Goal: Browse casually: Explore the website without a specific task or goal

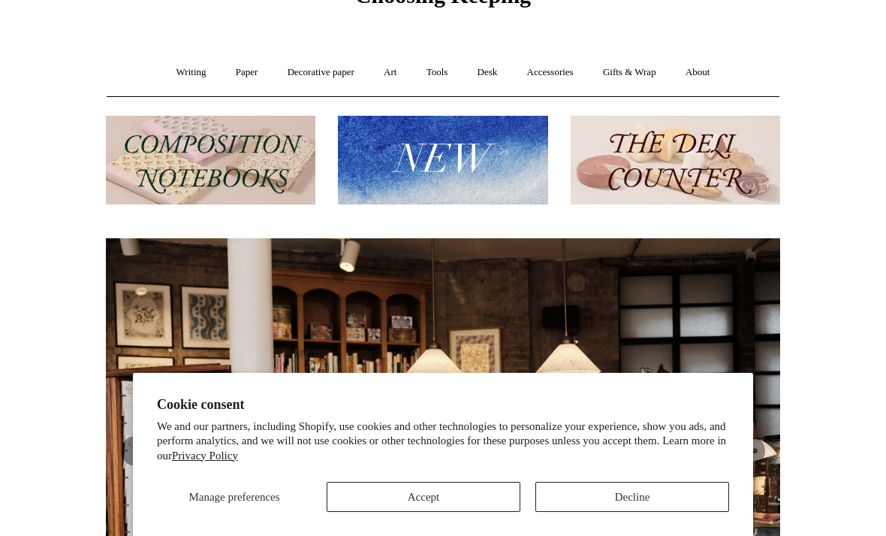
scroll to position [173, 0]
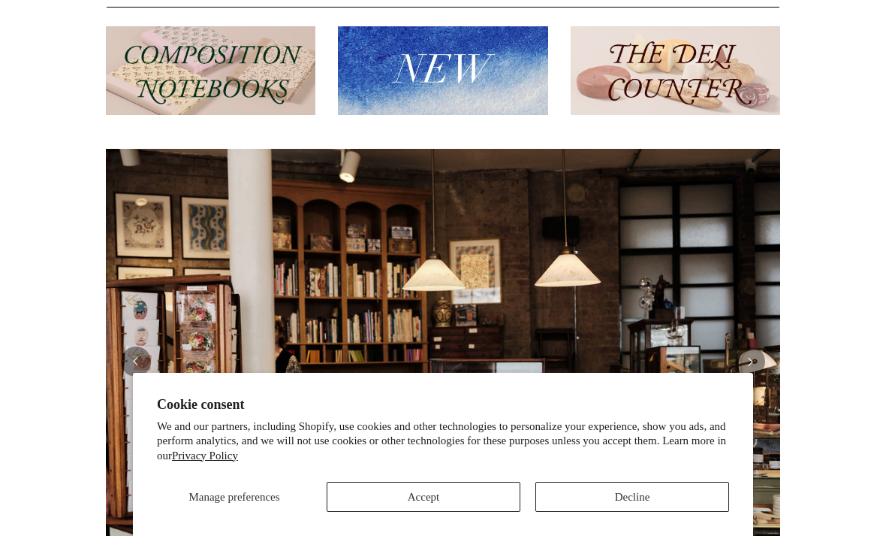
click at [490, 512] on div "Manage preferences Accept Decline" at bounding box center [443, 490] width 572 height 41
click at [469, 512] on button "Accept" at bounding box center [424, 496] width 194 height 30
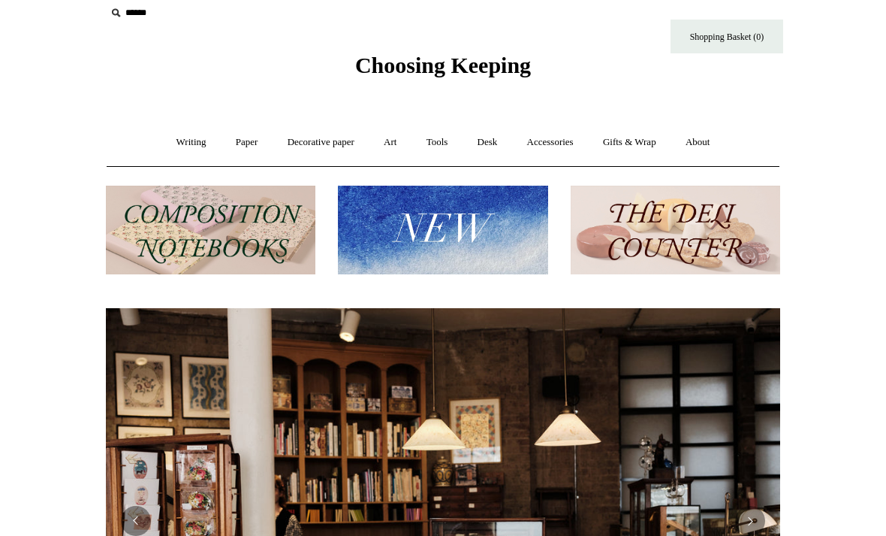
scroll to position [0, 0]
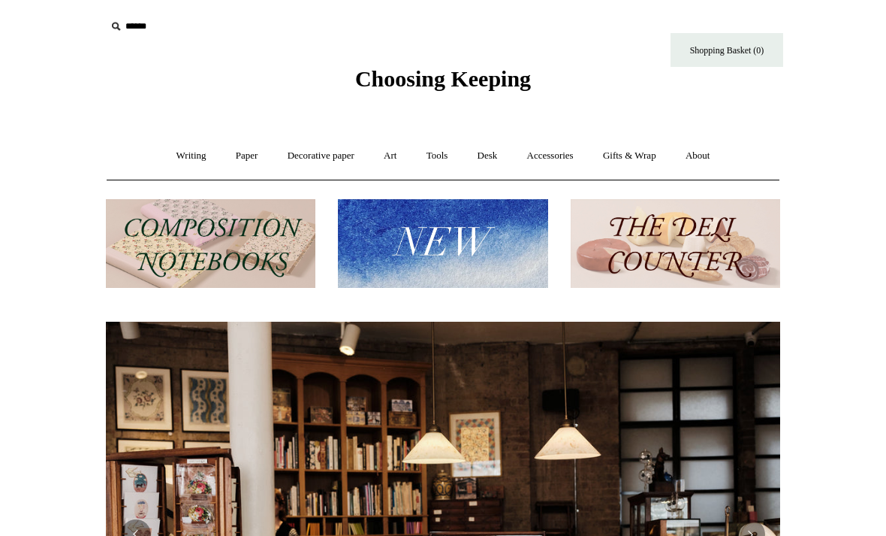
click at [176, 153] on link "Writing +" at bounding box center [191, 156] width 57 height 40
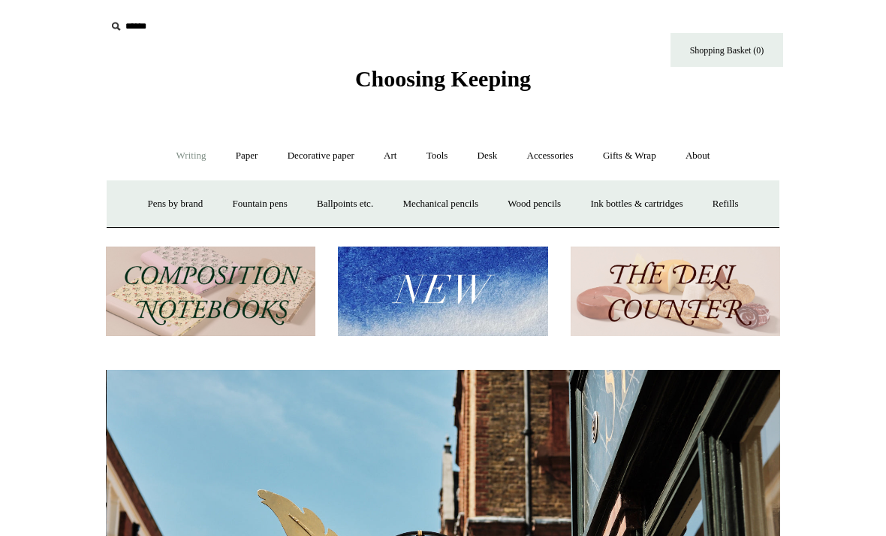
scroll to position [0, 674]
click at [234, 201] on link "Fountain pens +" at bounding box center [260, 204] width 82 height 40
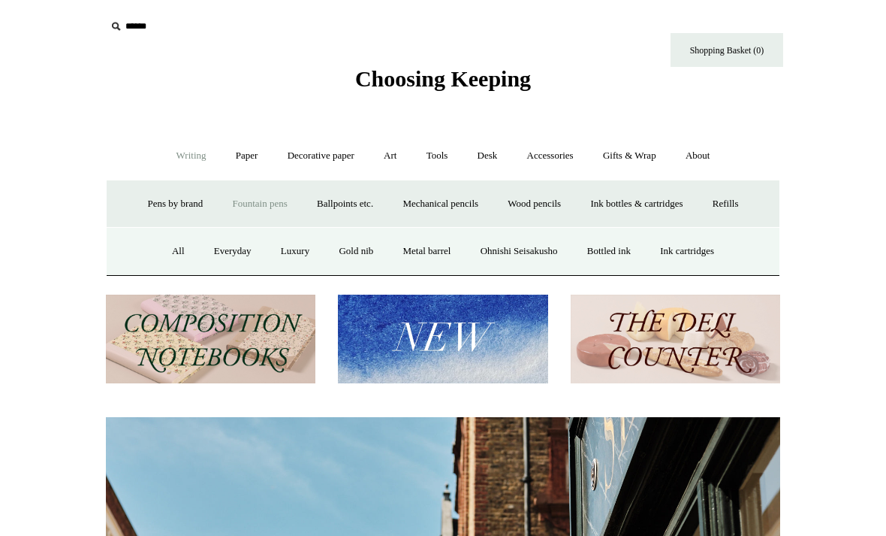
click at [165, 249] on link "All" at bounding box center [178, 251] width 40 height 40
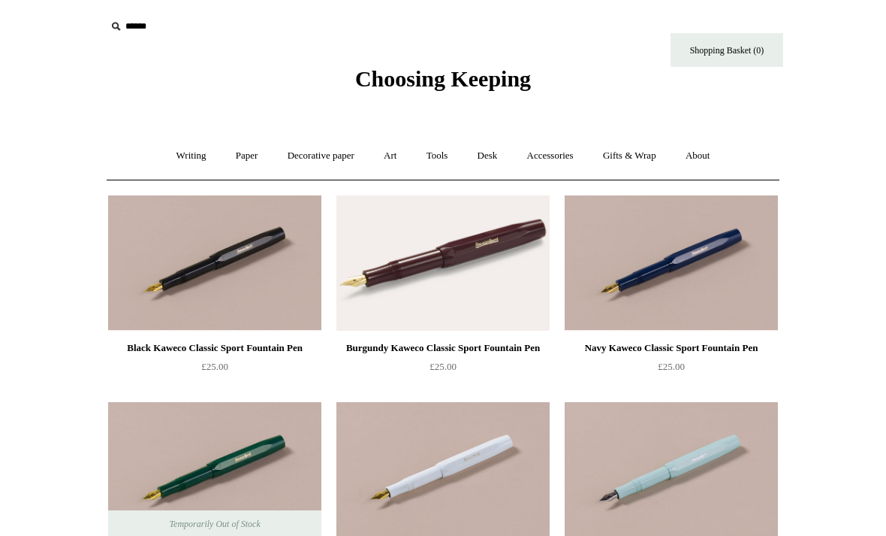
click at [182, 158] on link "Writing +" at bounding box center [191, 156] width 57 height 40
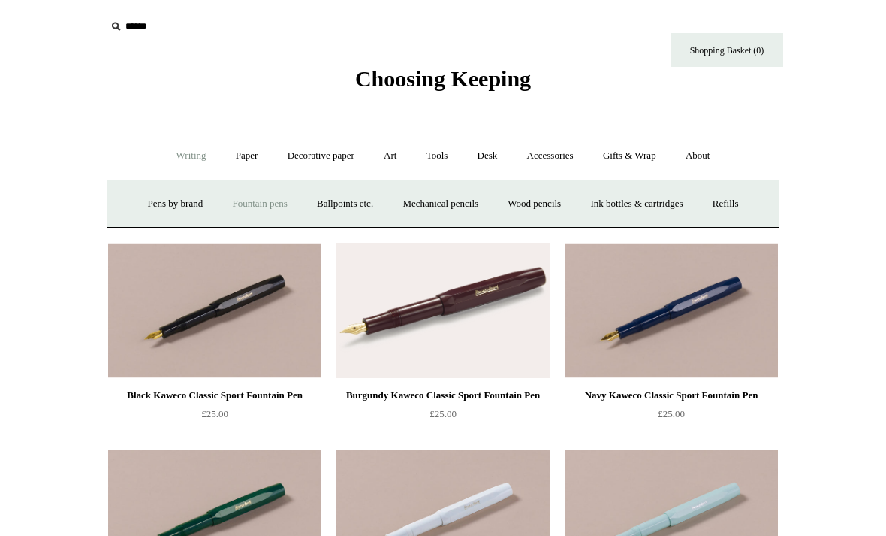
click at [689, 202] on link "Ink bottles & cartridges +" at bounding box center [636, 204] width 119 height 40
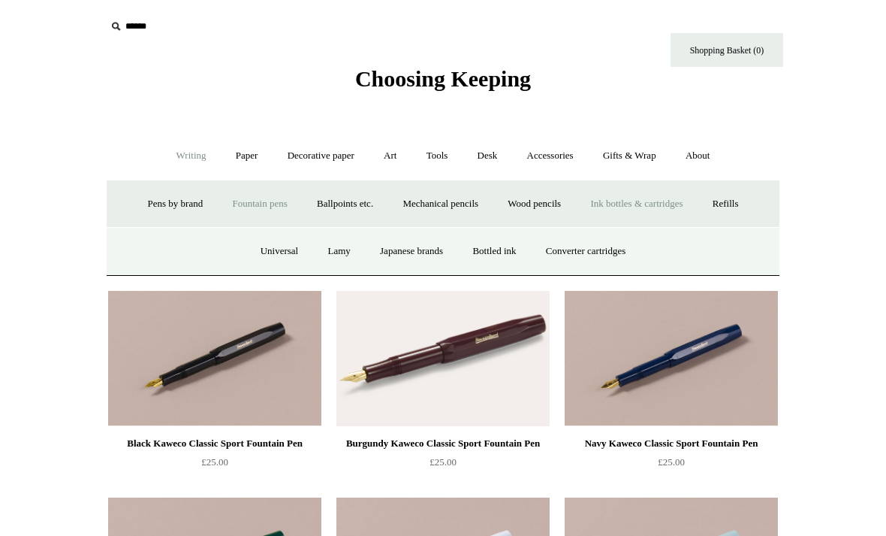
click at [750, 208] on link "Refills +" at bounding box center [725, 204] width 53 height 40
click at [696, 203] on link "Ink bottles & cartridges +" at bounding box center [636, 204] width 119 height 40
click at [319, 253] on link "Lamy" at bounding box center [339, 251] width 50 height 40
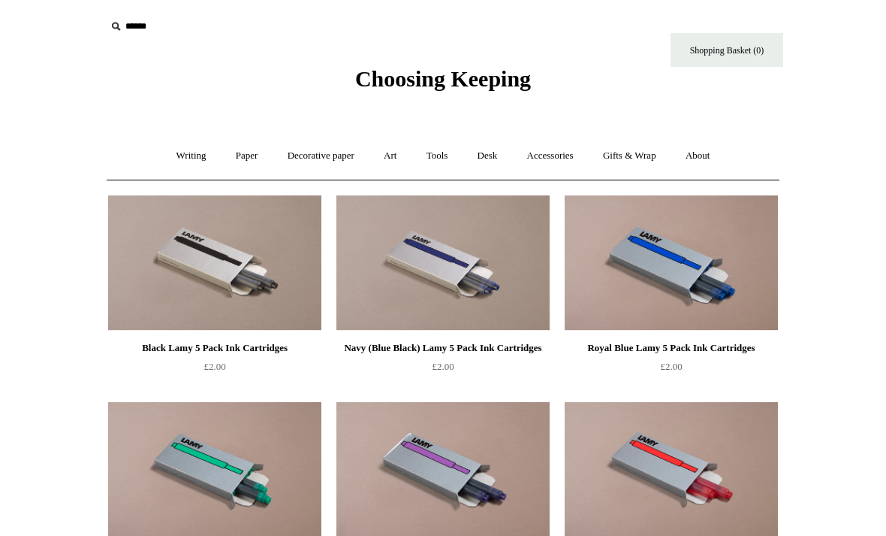
click at [581, 157] on link "Accessories +" at bounding box center [551, 156] width 74 height 40
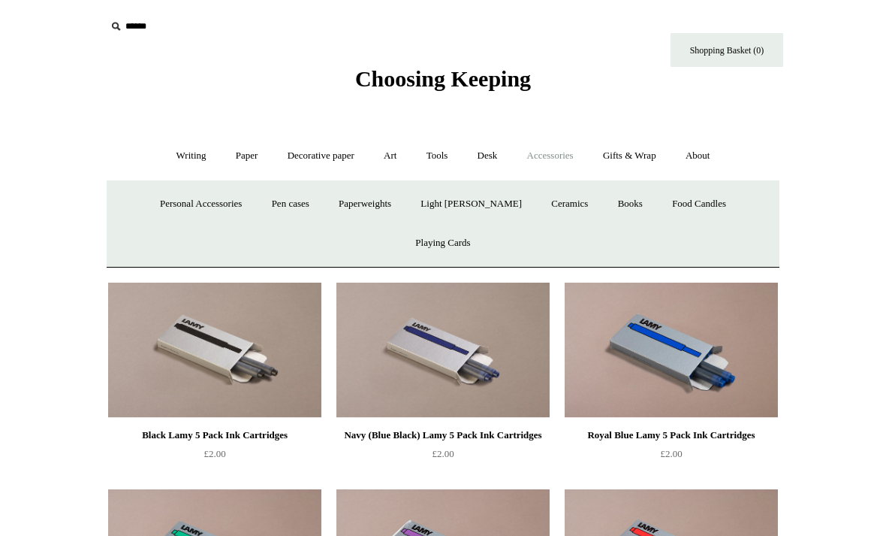
click at [605, 204] on link "Books" at bounding box center [631, 204] width 52 height 40
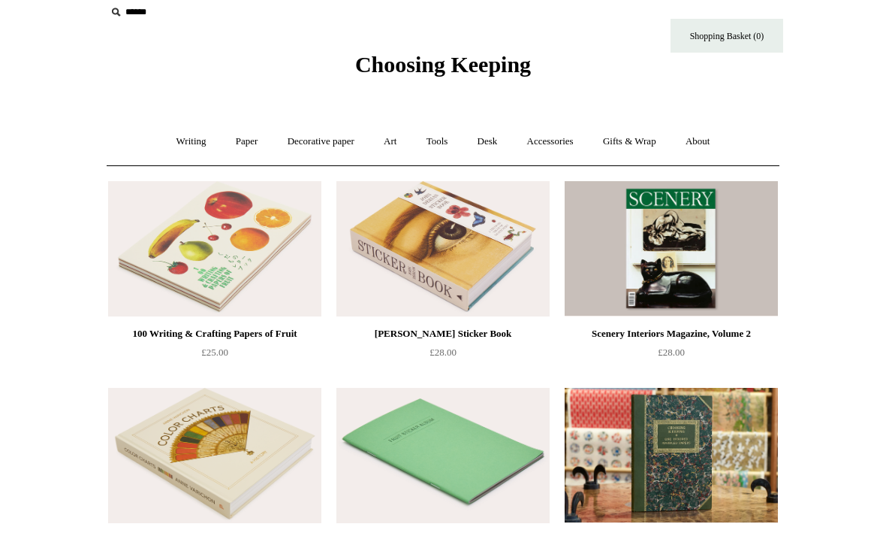
scroll to position [20, 0]
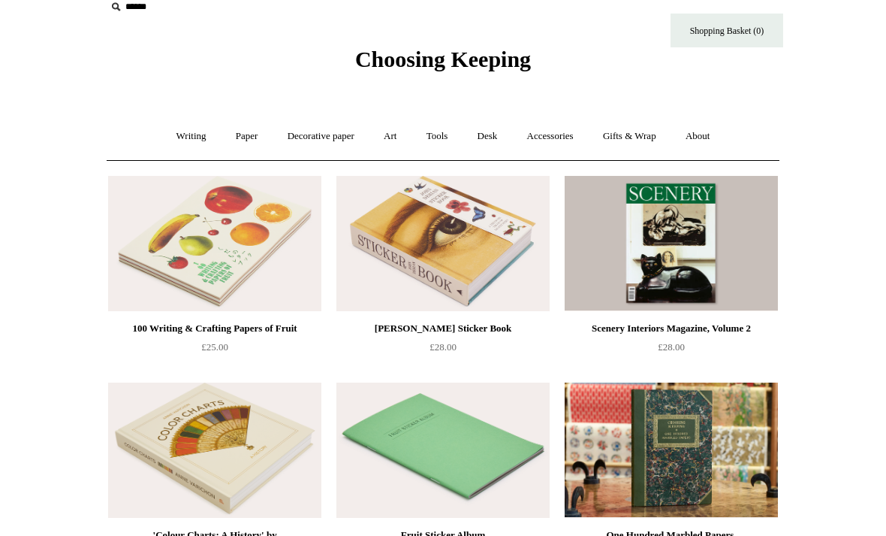
click at [231, 136] on link "Paper +" at bounding box center [247, 136] width 50 height 40
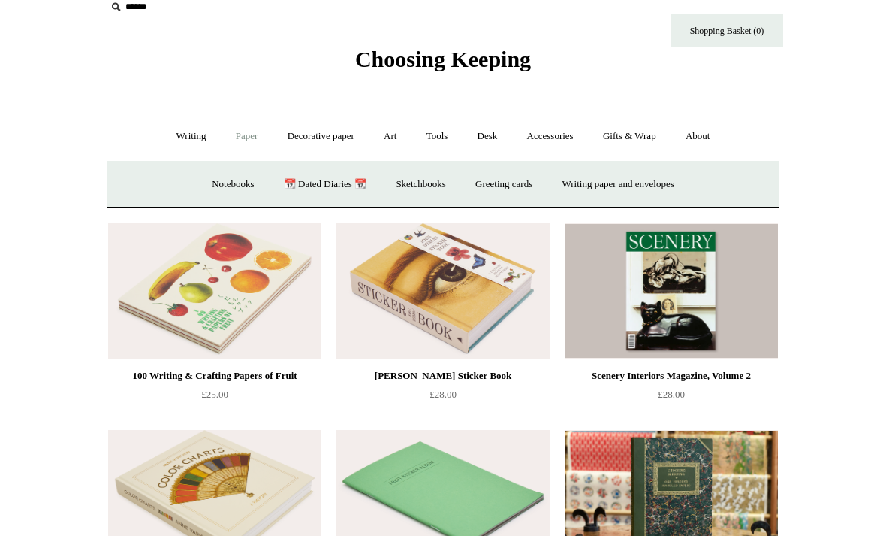
click at [200, 180] on link "Notebooks +" at bounding box center [232, 184] width 69 height 40
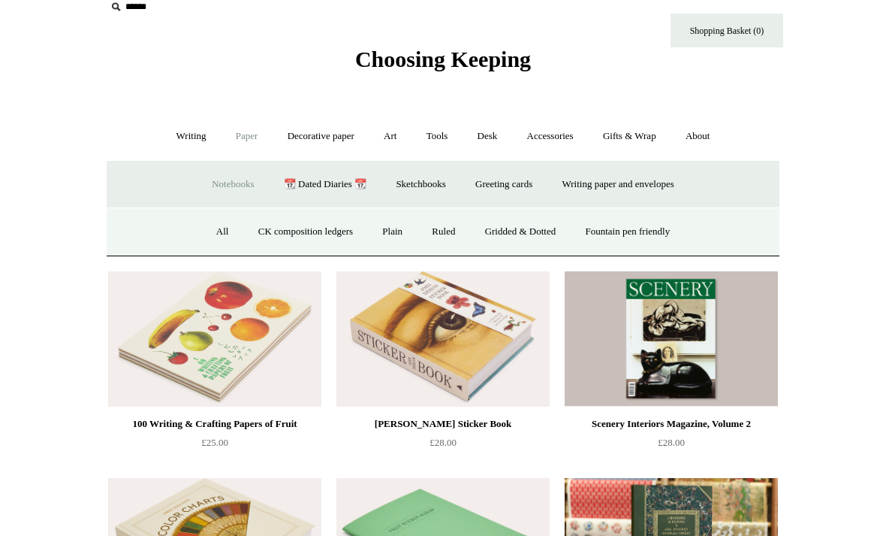
click at [207, 237] on link "All" at bounding box center [223, 232] width 40 height 40
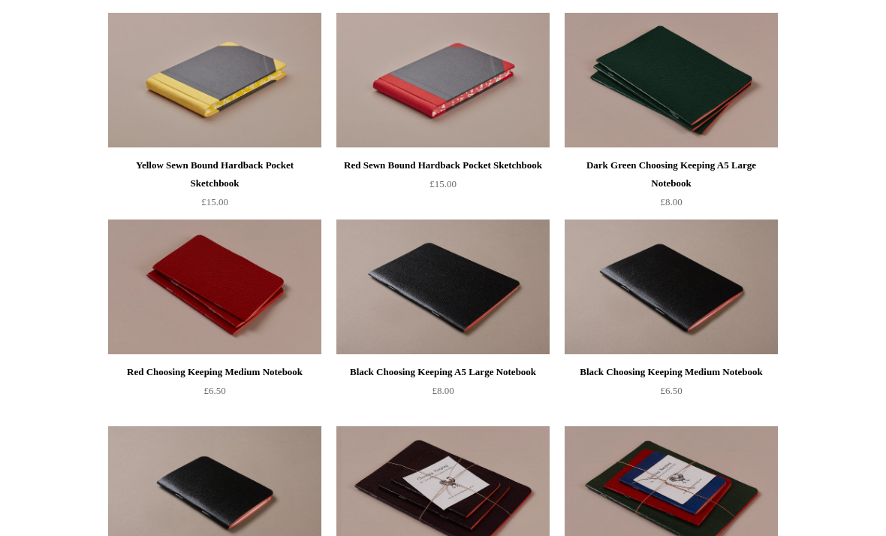
scroll to position [3158, 0]
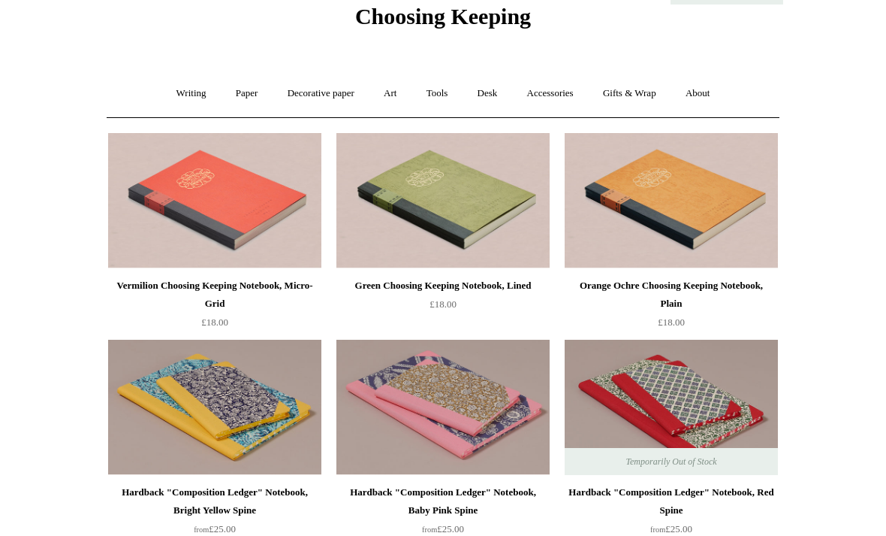
scroll to position [0, 0]
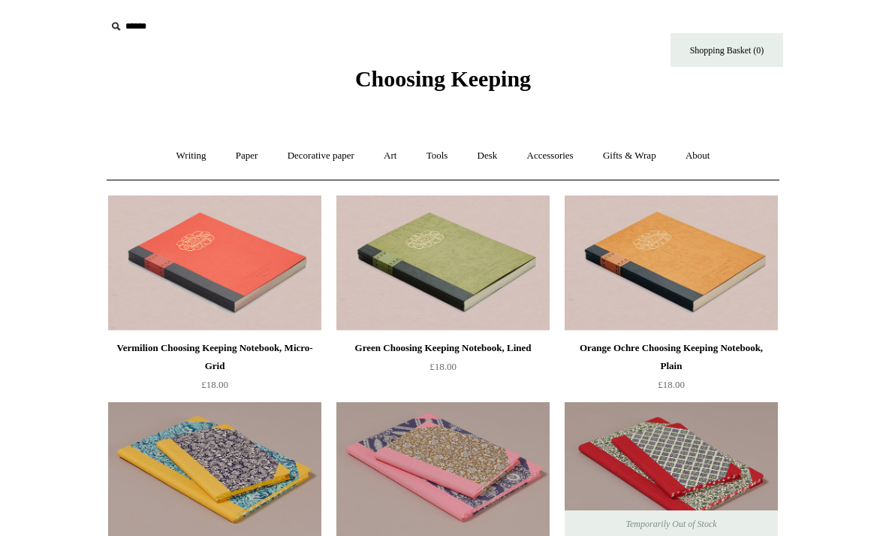
click at [388, 154] on link "Art +" at bounding box center [390, 156] width 40 height 40
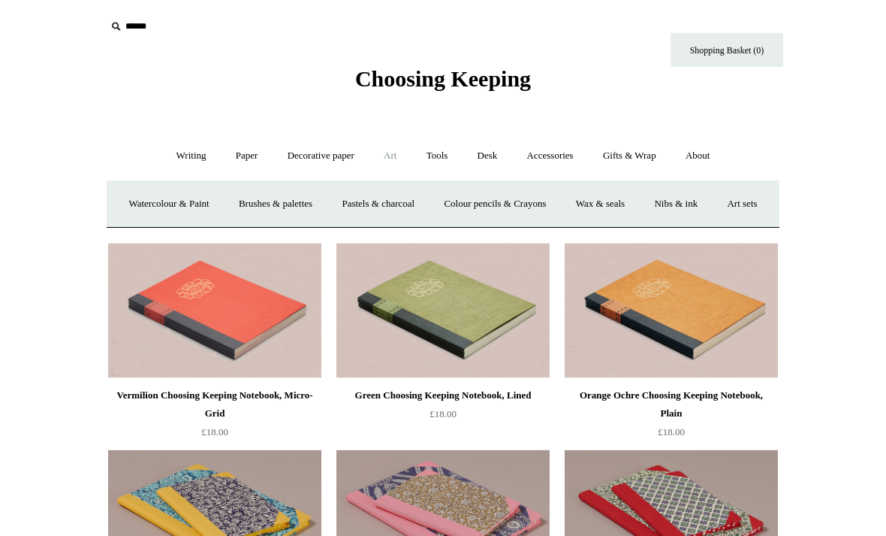
click at [189, 200] on link "Watercolour & Paint" at bounding box center [168, 204] width 107 height 40
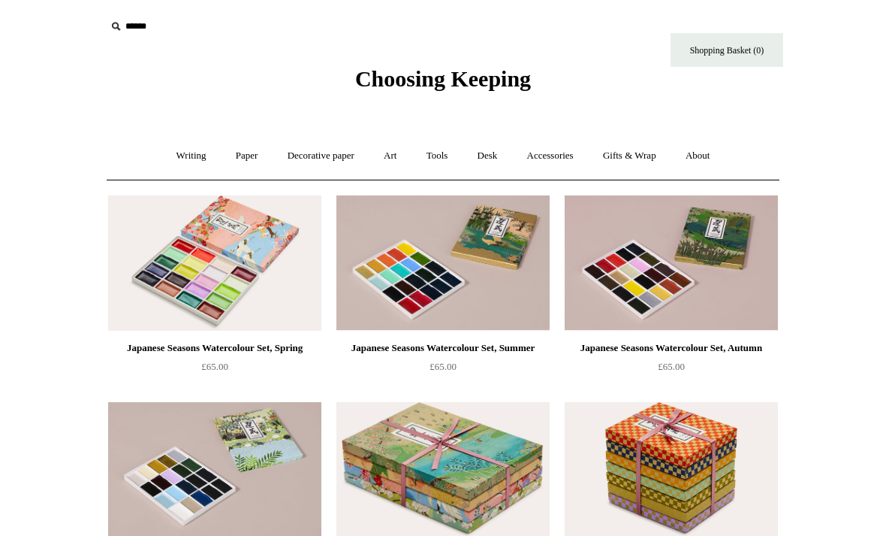
click at [388, 158] on link "Art +" at bounding box center [390, 156] width 40 height 40
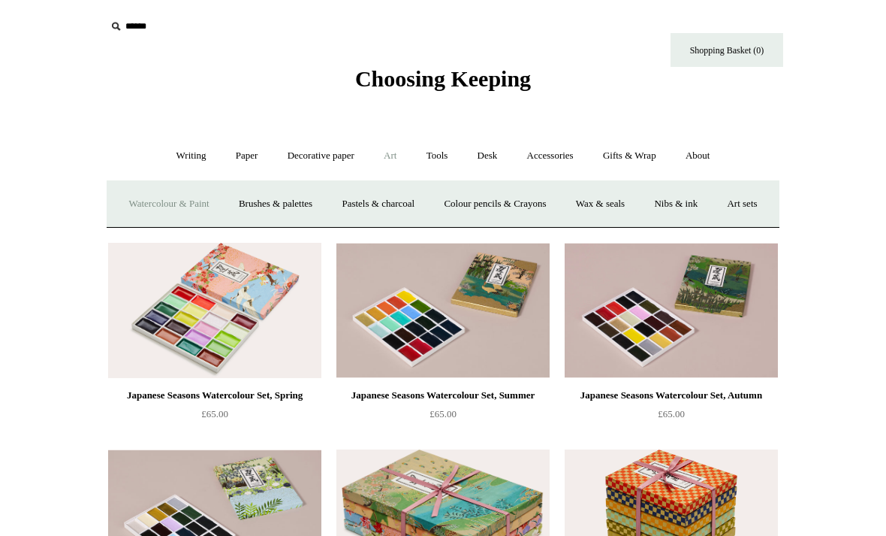
click at [275, 147] on link "Decorative paper +" at bounding box center [321, 156] width 94 height 40
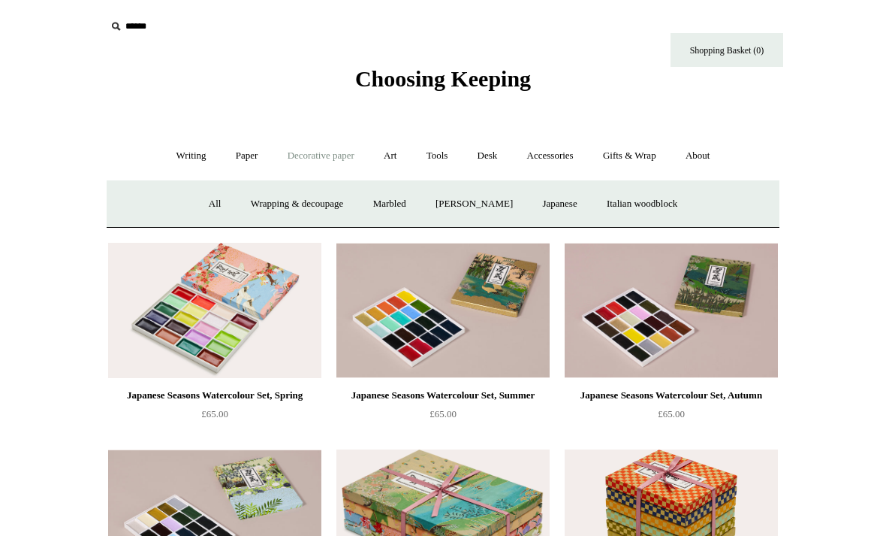
click at [222, 156] on link "Paper +" at bounding box center [247, 156] width 50 height 40
click at [296, 198] on link "📆 Dated Diaries 📆" at bounding box center [325, 204] width 110 height 40
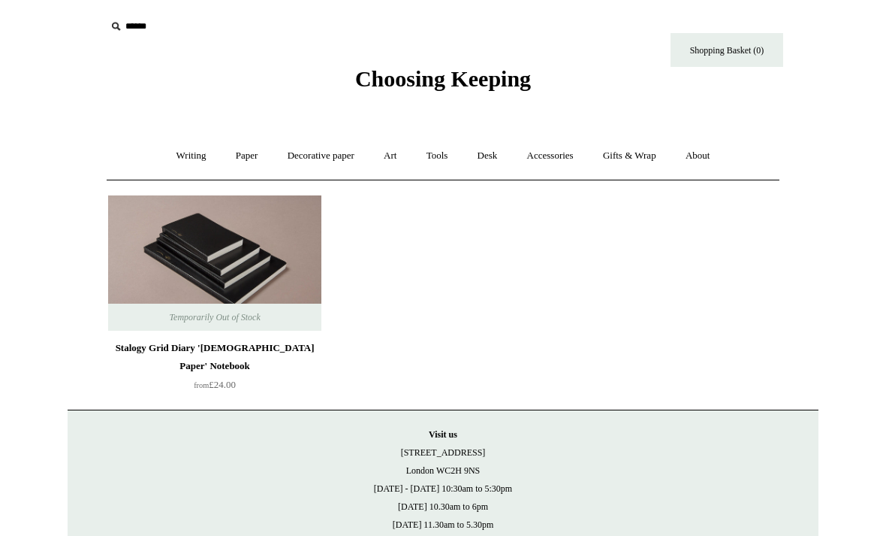
click at [274, 153] on link "Decorative paper +" at bounding box center [321, 156] width 94 height 40
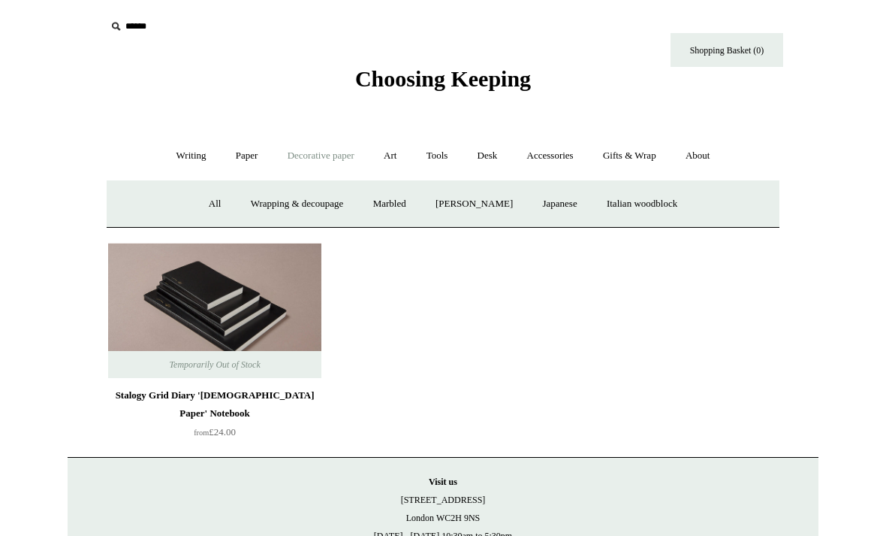
click at [239, 155] on link "Paper +" at bounding box center [247, 156] width 50 height 40
click at [501, 201] on link "Greeting cards +" at bounding box center [504, 204] width 84 height 40
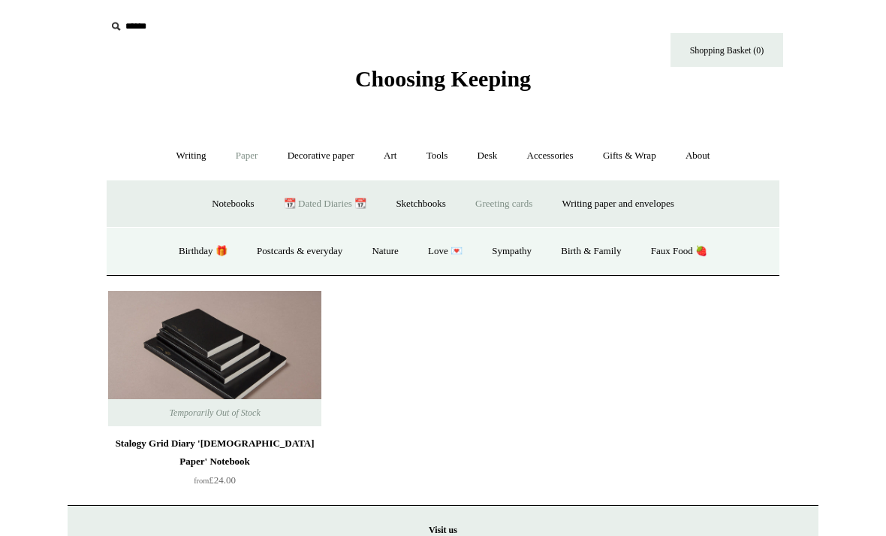
click at [387, 161] on link "Art +" at bounding box center [390, 156] width 40 height 40
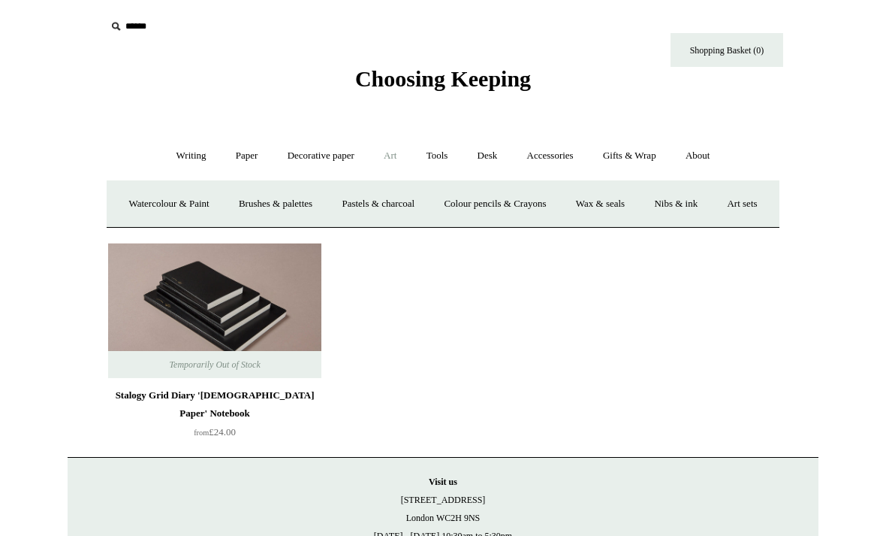
click at [711, 207] on link "Nibs & ink" at bounding box center [676, 204] width 71 height 40
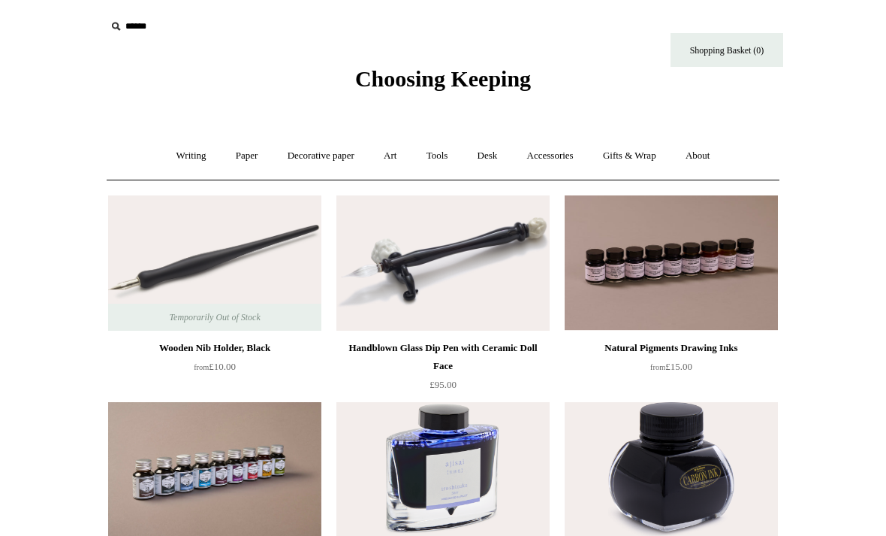
click at [560, 158] on link "Accessories +" at bounding box center [551, 156] width 74 height 40
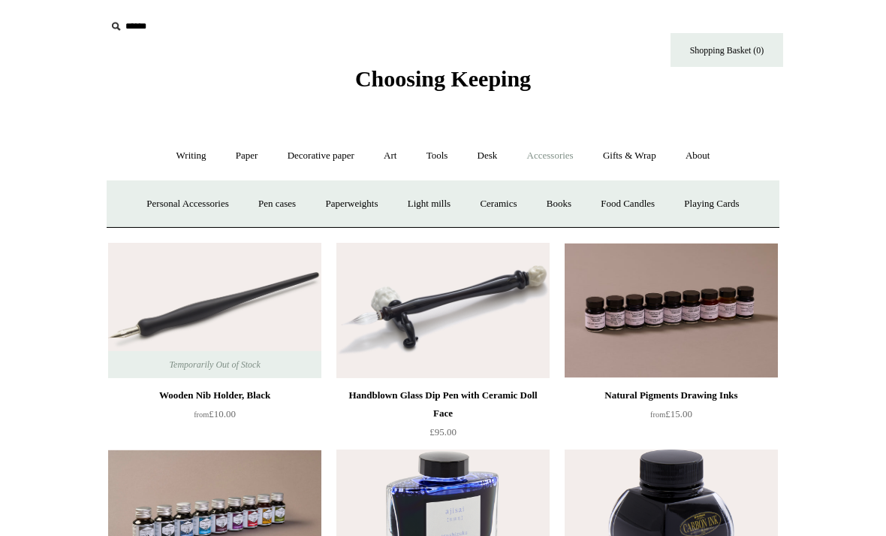
scroll to position [5, 0]
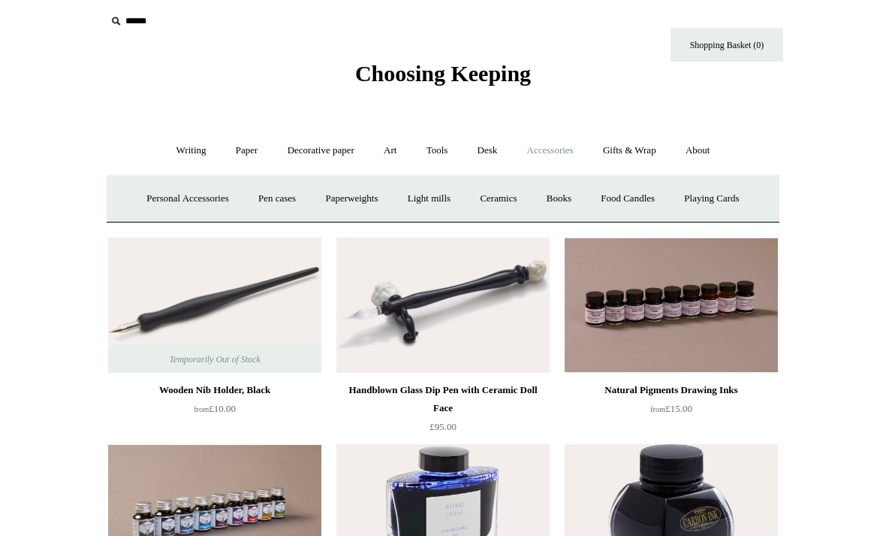
click at [576, 187] on link "Books" at bounding box center [559, 199] width 52 height 40
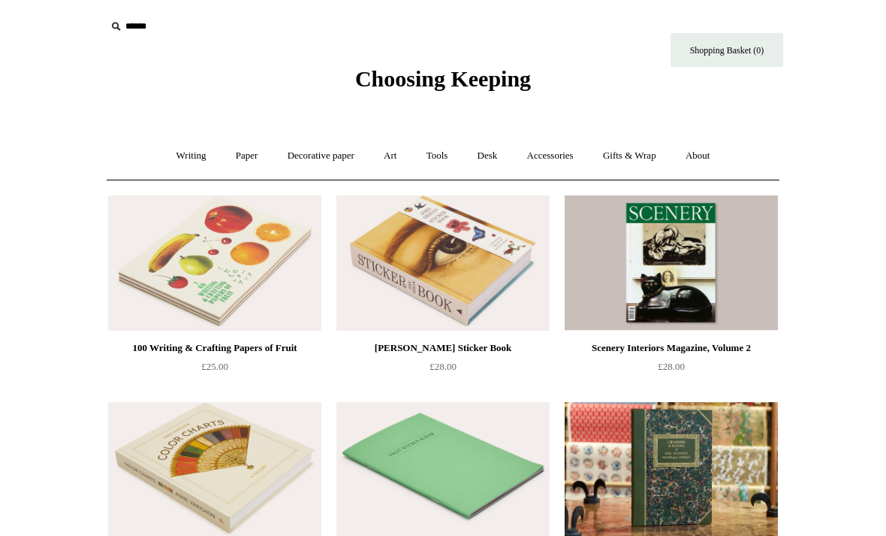
click at [710, 173] on link "About +" at bounding box center [698, 156] width 52 height 40
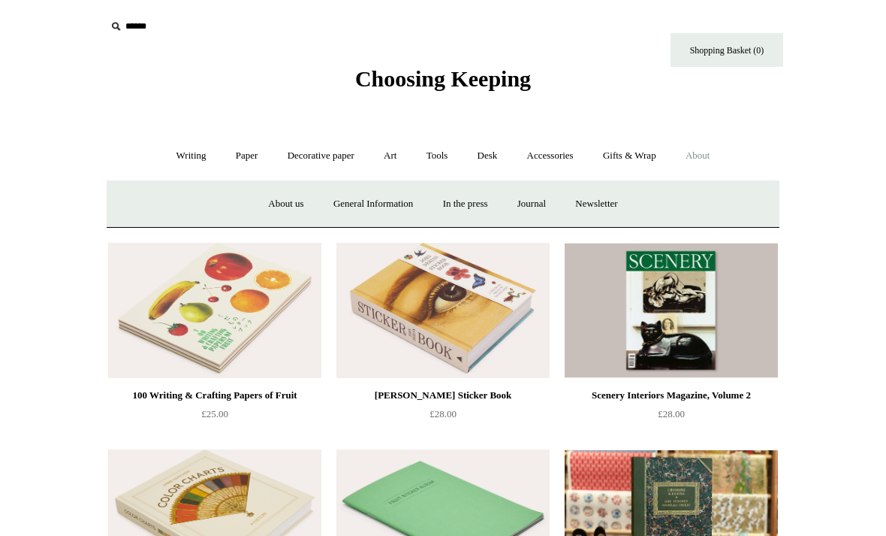
click at [670, 159] on link "Gifts & Wrap +" at bounding box center [630, 156] width 80 height 40
click at [437, 207] on link "Ribbon 🎀" at bounding box center [402, 204] width 71 height 40
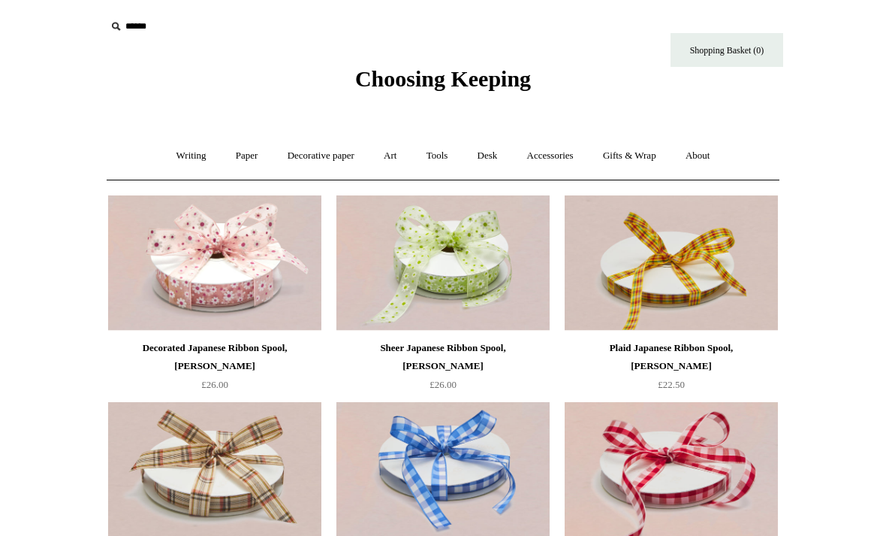
click at [565, 164] on link "Accessories +" at bounding box center [551, 156] width 74 height 40
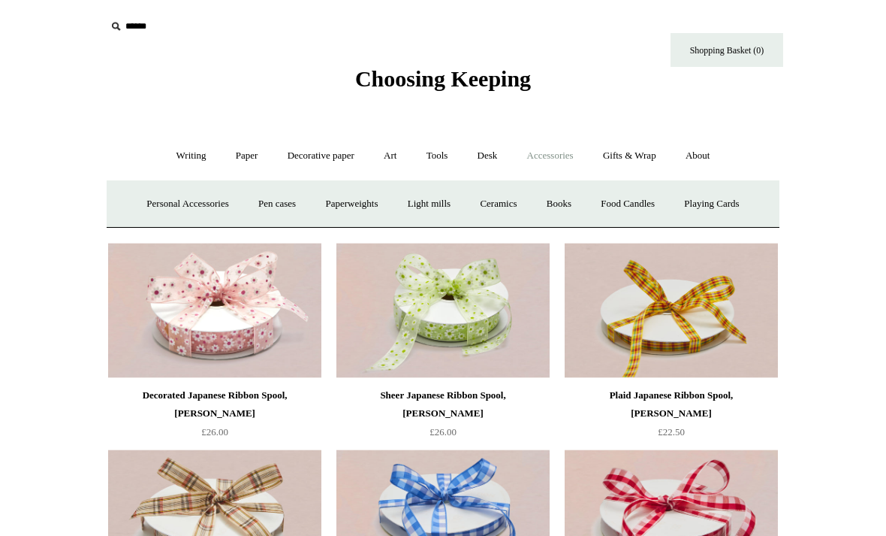
click at [286, 204] on link "Pen cases" at bounding box center [277, 204] width 65 height 40
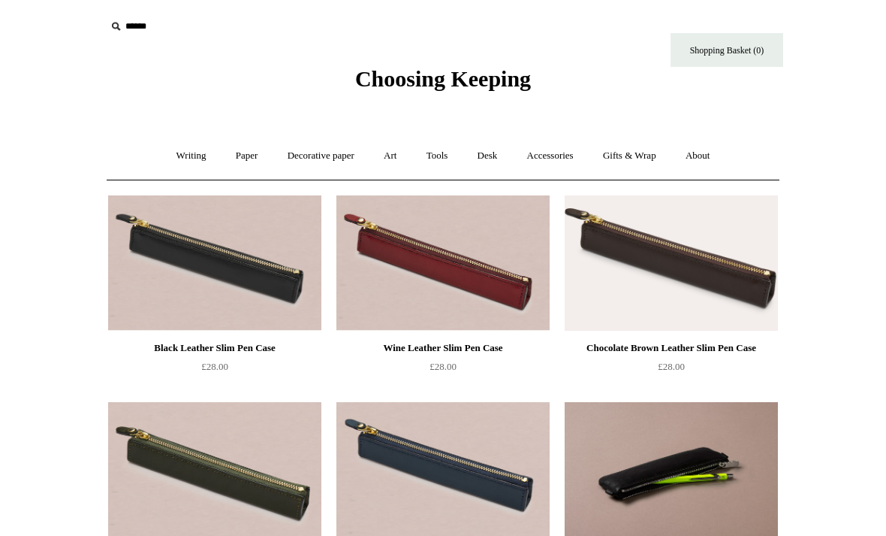
click at [184, 166] on link "Writing +" at bounding box center [191, 156] width 57 height 40
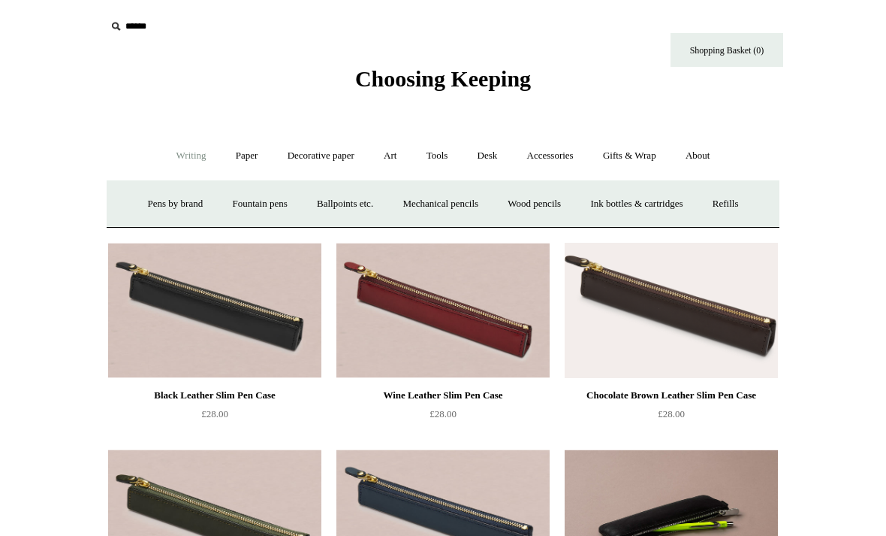
click at [176, 157] on link "Writing -" at bounding box center [191, 156] width 57 height 40
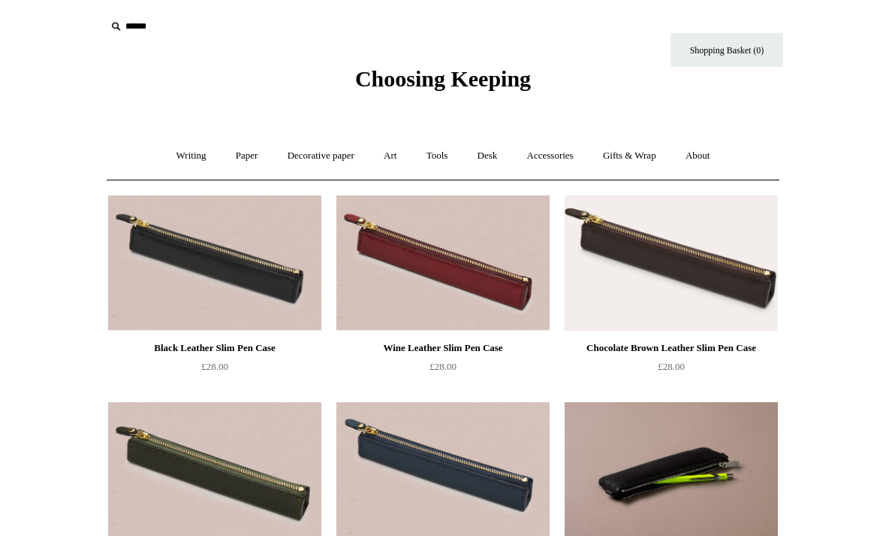
click at [177, 150] on link "Writing +" at bounding box center [191, 156] width 57 height 40
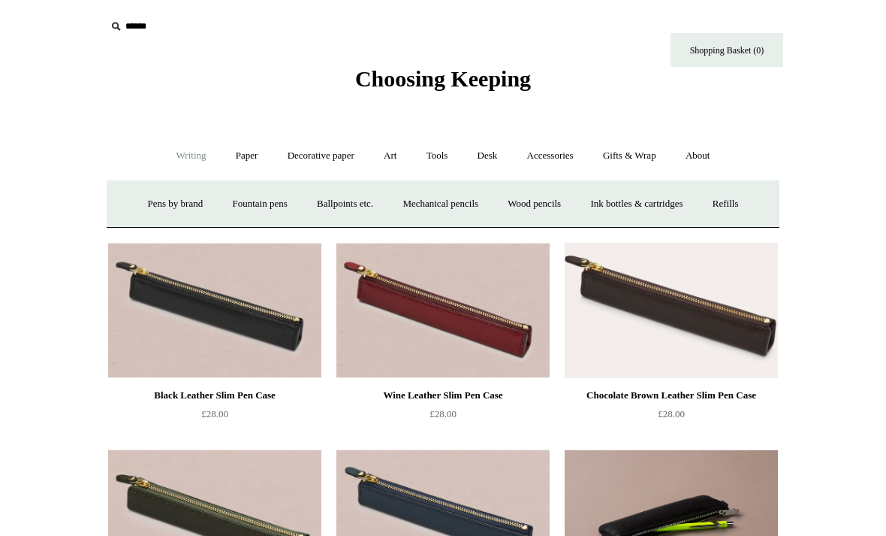
click at [330, 198] on link "Ballpoints etc. +" at bounding box center [344, 204] width 83 height 40
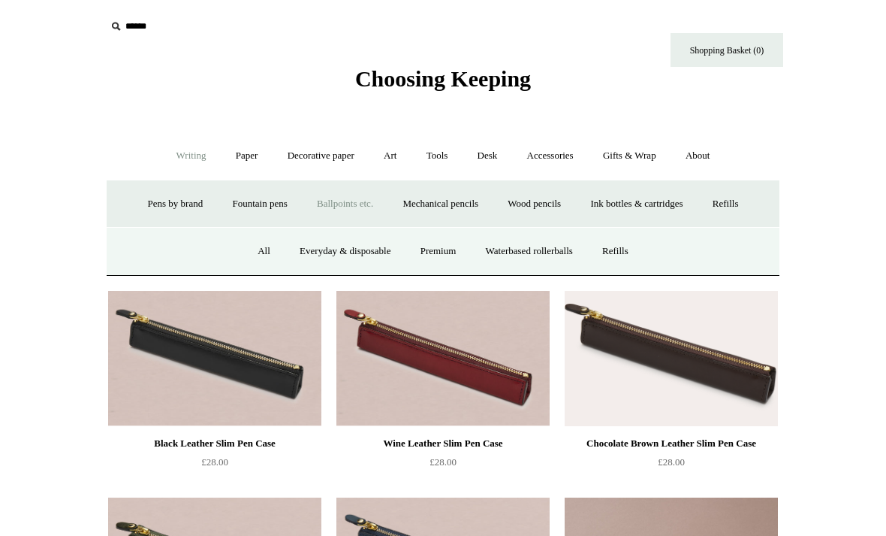
click at [247, 245] on link "All" at bounding box center [264, 251] width 40 height 40
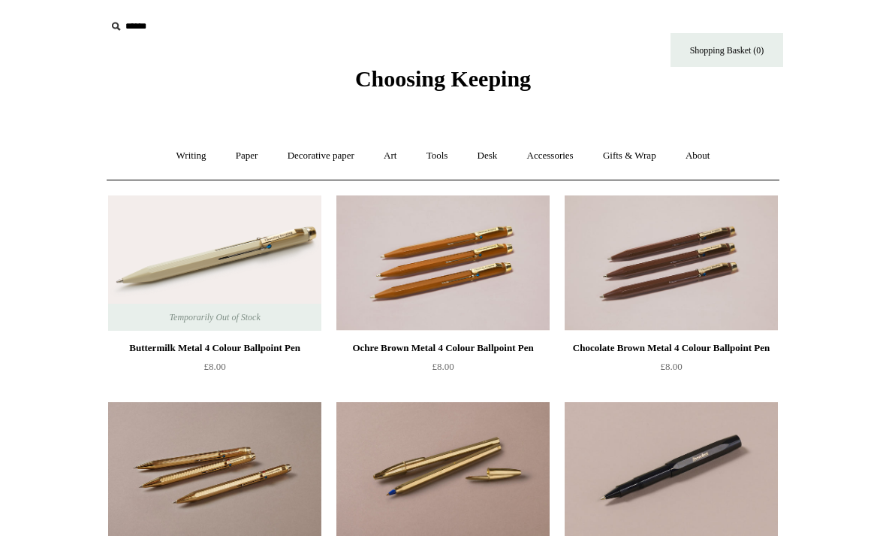
click at [238, 159] on link "Paper +" at bounding box center [247, 156] width 50 height 40
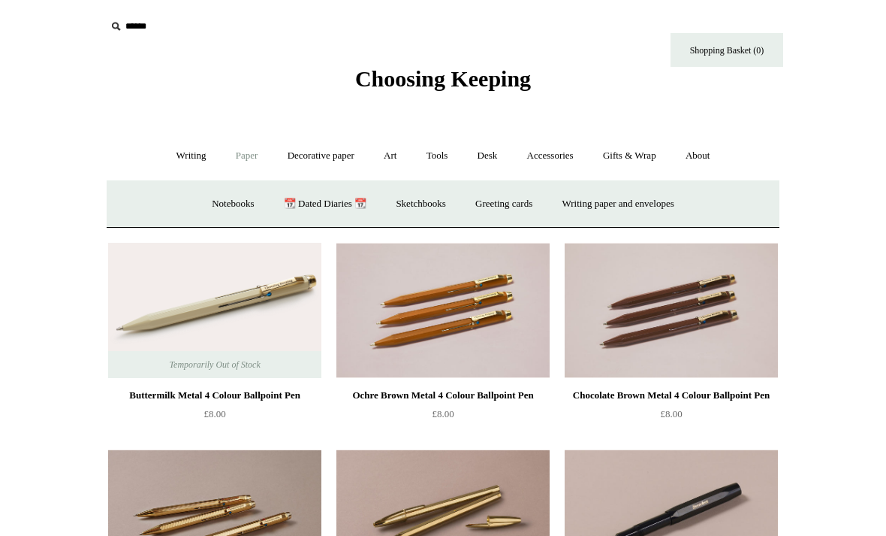
click at [178, 155] on link "Writing +" at bounding box center [191, 156] width 57 height 40
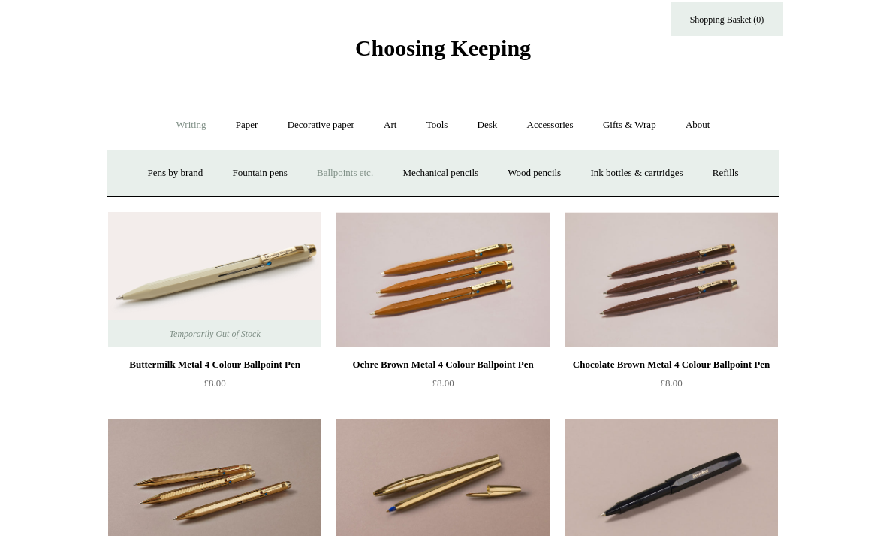
scroll to position [32, 0]
click at [552, 179] on link "Wood pencils +" at bounding box center [534, 172] width 80 height 40
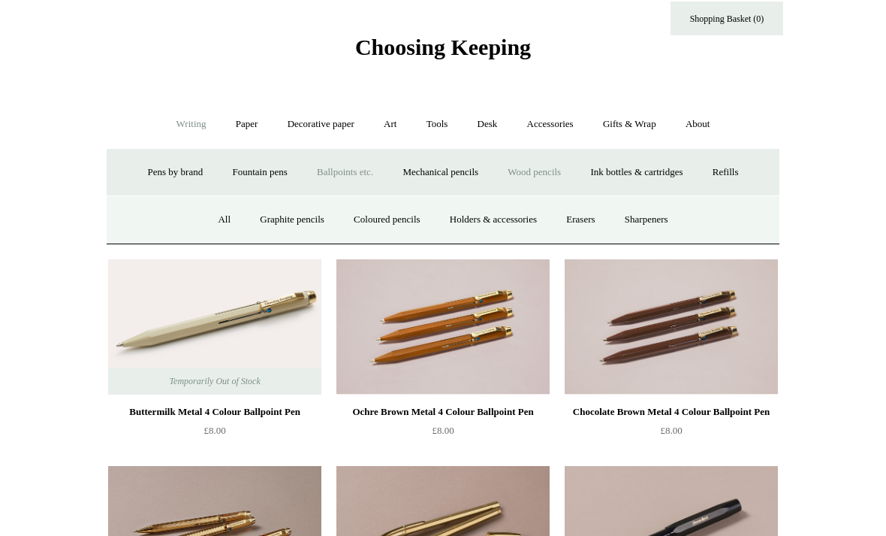
click at [216, 212] on link "All" at bounding box center [224, 220] width 40 height 40
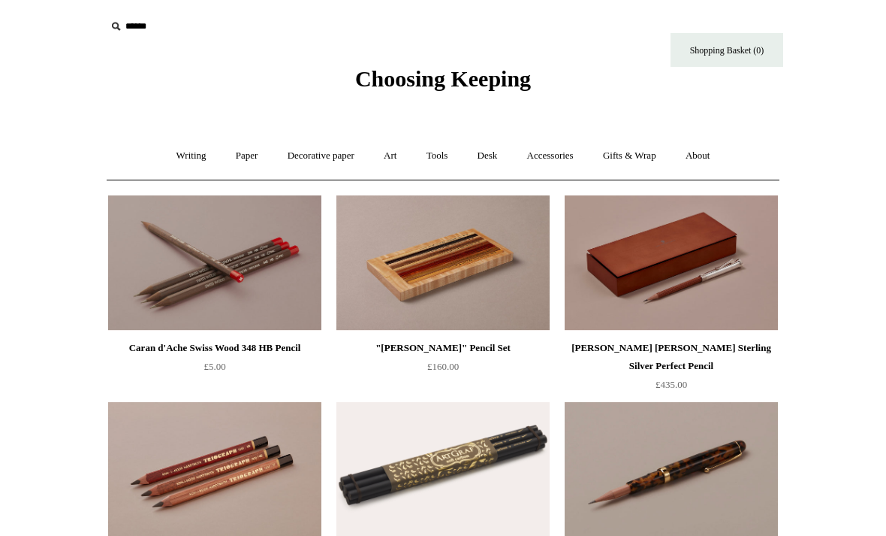
click at [168, 155] on link "Writing +" at bounding box center [191, 156] width 57 height 40
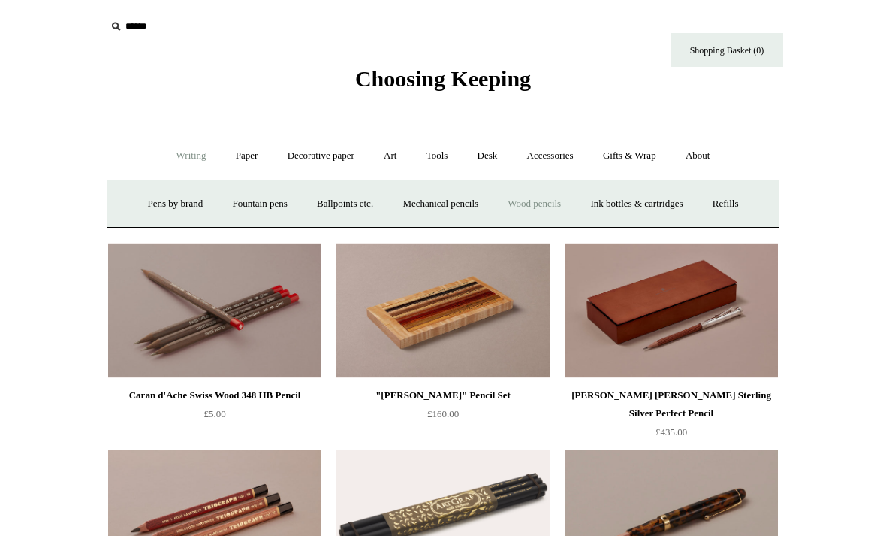
click at [243, 203] on link "Fountain pens +" at bounding box center [260, 204] width 82 height 40
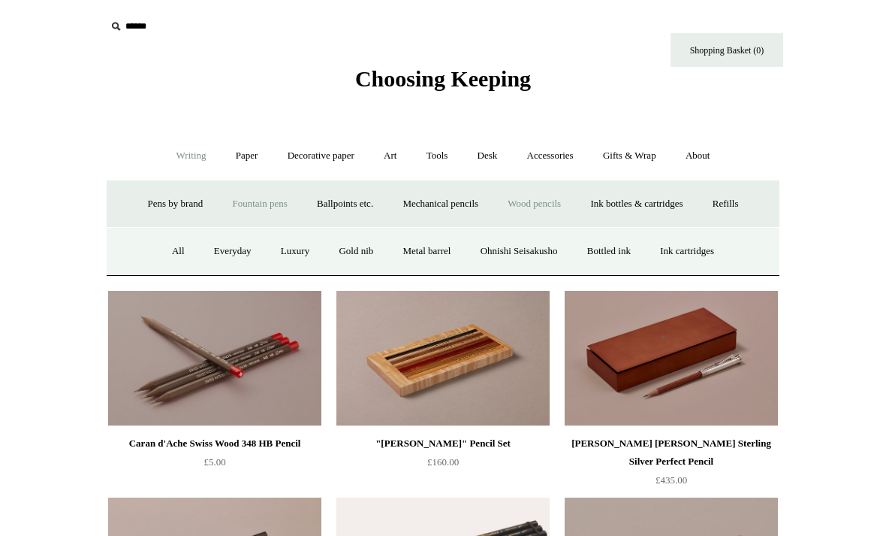
click at [207, 252] on link "Everyday" at bounding box center [233, 251] width 65 height 40
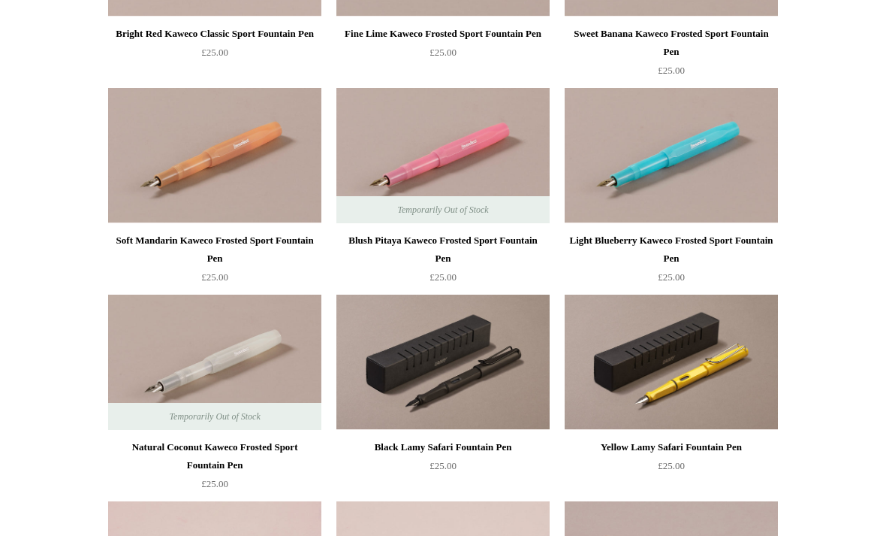
scroll to position [885, 0]
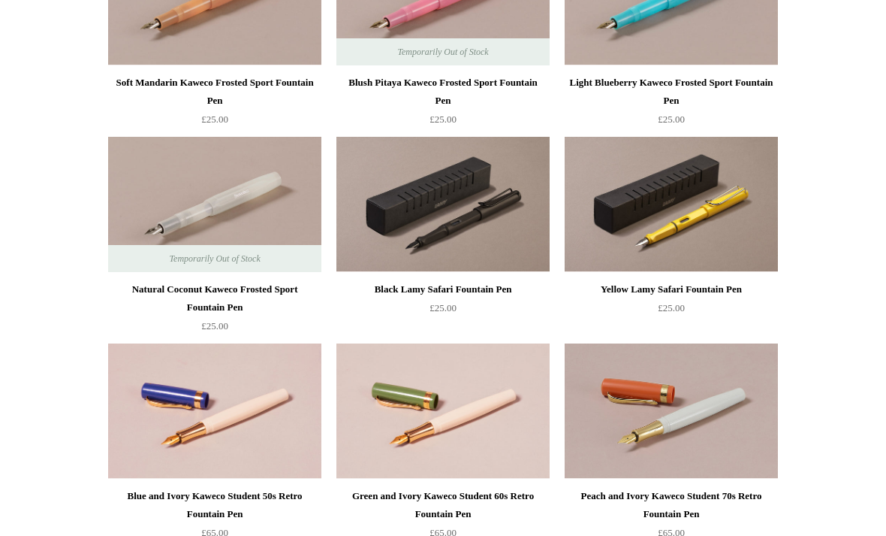
click at [509, 192] on img at bounding box center [442, 204] width 213 height 135
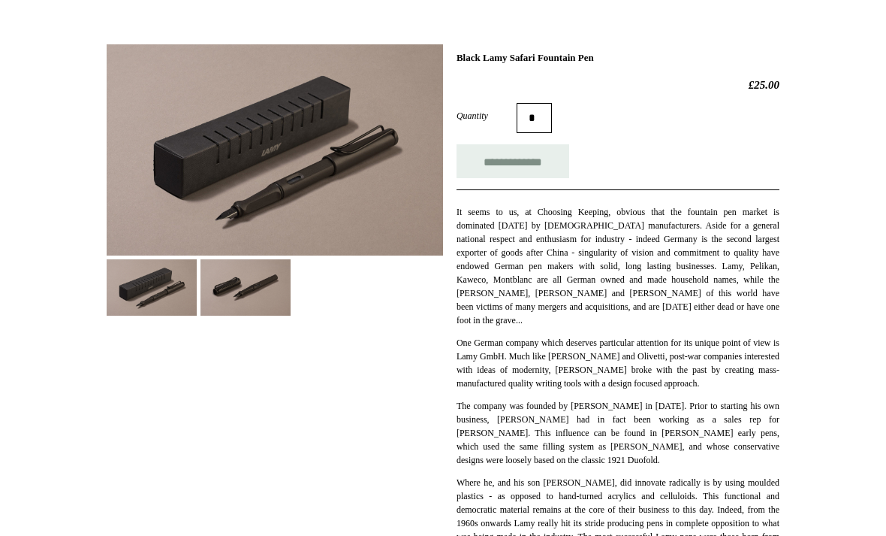
scroll to position [186, 0]
click at [234, 294] on img at bounding box center [246, 288] width 90 height 56
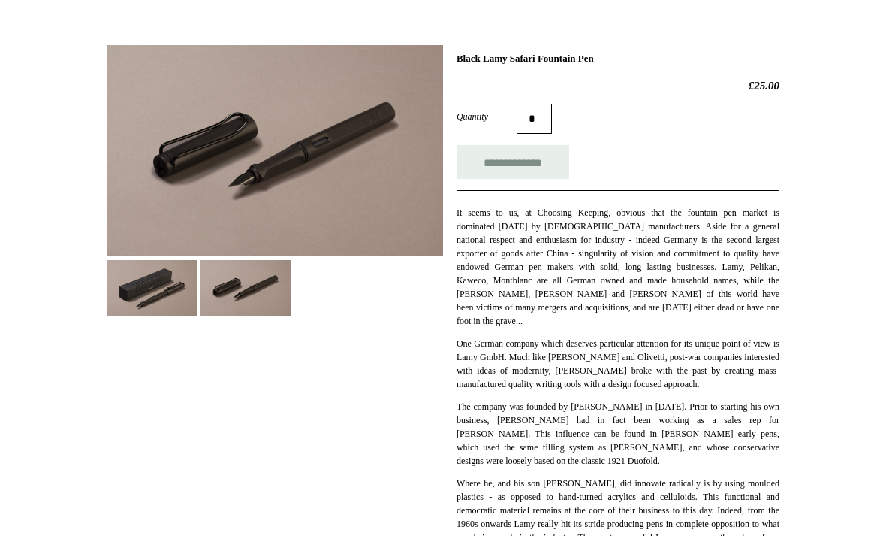
click at [128, 288] on img at bounding box center [152, 288] width 90 height 56
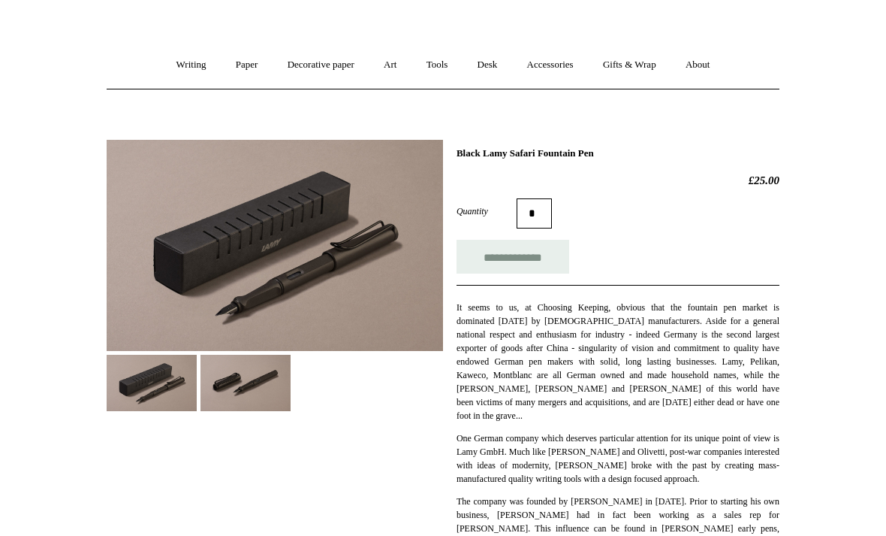
scroll to position [0, 0]
